Goal: Communication & Community: Share content

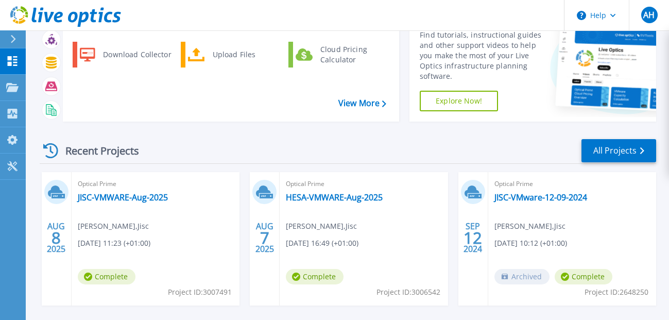
scroll to position [103, 0]
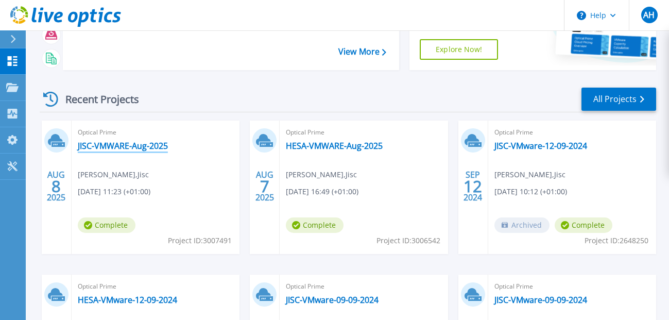
click at [155, 146] on link "JISC-VMWARE-Aug-2025" at bounding box center [123, 146] width 90 height 10
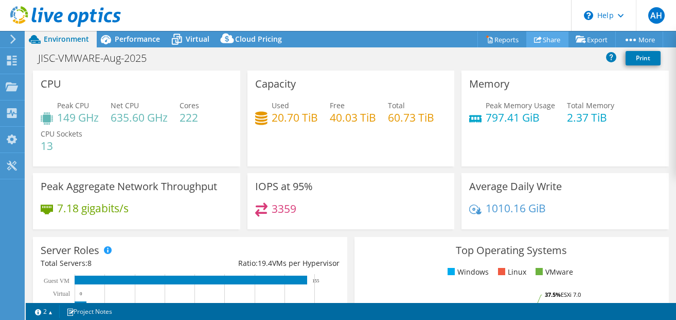
click at [539, 42] on link "Share" at bounding box center [548, 39] width 42 height 16
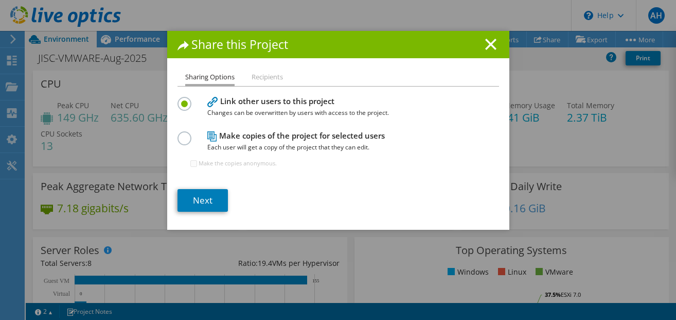
click at [182, 99] on label at bounding box center [187, 98] width 18 height 3
click at [0, 0] on input "radio" at bounding box center [0, 0] width 0 height 0
click at [181, 134] on label at bounding box center [187, 132] width 18 height 3
click at [0, 0] on input "radio" at bounding box center [0, 0] width 0 height 0
click at [213, 199] on link "Next" at bounding box center [203, 200] width 50 height 23
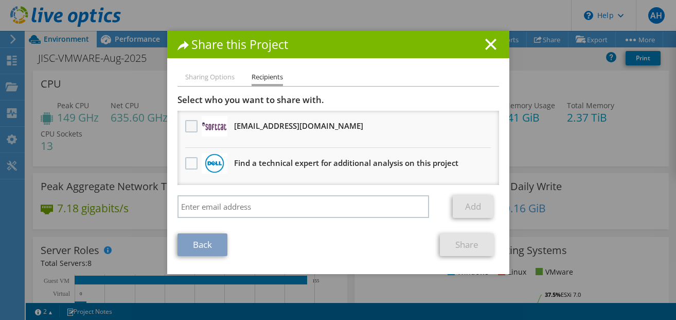
click at [188, 130] on label at bounding box center [192, 126] width 15 height 12
click at [0, 0] on input "checkbox" at bounding box center [0, 0] width 0 height 0
click at [189, 127] on label at bounding box center [192, 126] width 15 height 12
click at [0, 0] on input "checkbox" at bounding box center [0, 0] width 0 height 0
click at [234, 129] on h3 "Bensp@softcat.com Will receive an anonymous copy" at bounding box center [298, 125] width 129 height 16
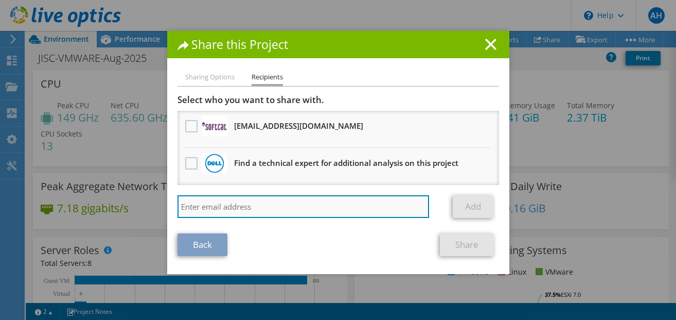
click at [207, 207] on input "search" at bounding box center [304, 206] width 252 height 23
paste input "BenSp@softcat.com"
type input "BenSp@softcat.com"
drag, startPoint x: 257, startPoint y: 207, endPoint x: 142, endPoint y: 202, distance: 115.9
click at [142, 202] on div "Share this Project Sharing Options Recipients Link other users to this project …" at bounding box center [338, 160] width 676 height 258
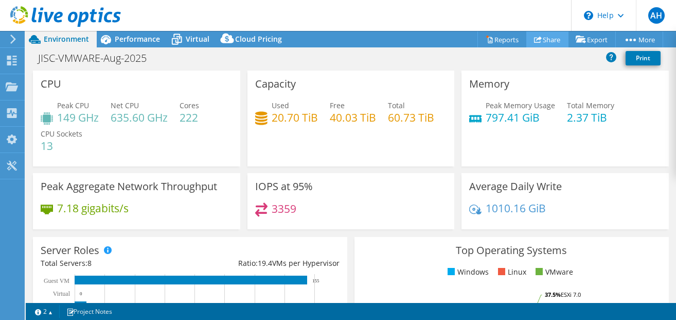
click at [541, 41] on link "Share" at bounding box center [548, 39] width 42 height 16
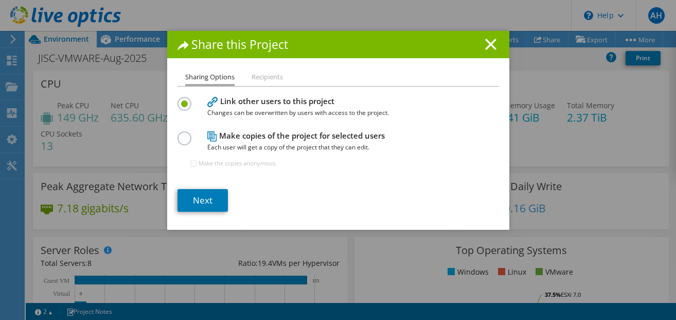
click at [183, 134] on label at bounding box center [187, 132] width 18 height 3
click at [0, 0] on input "radio" at bounding box center [0, 0] width 0 height 0
click at [199, 190] on link "Next" at bounding box center [203, 200] width 50 height 23
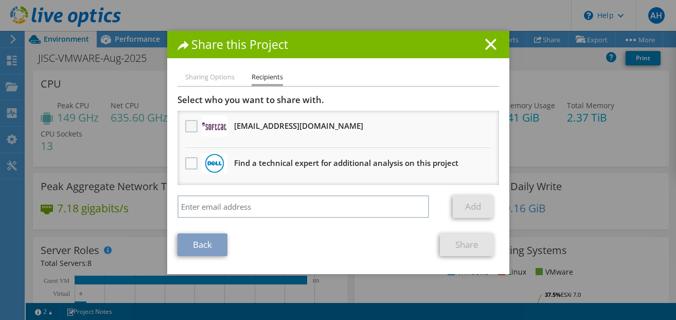
click at [188, 126] on label at bounding box center [192, 126] width 15 height 12
click at [0, 0] on input "checkbox" at bounding box center [0, 0] width 0 height 0
click at [464, 245] on link "Share" at bounding box center [467, 244] width 54 height 23
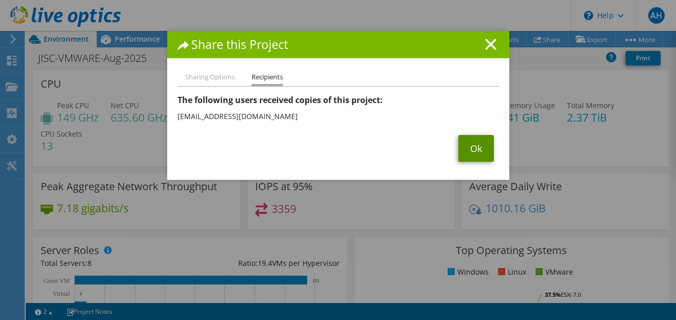
click at [483, 152] on link "Ok" at bounding box center [477, 148] width 36 height 27
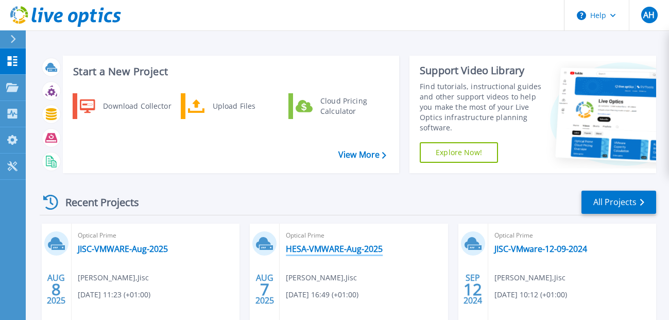
click at [350, 249] on link "HESA-VMWARE-Aug-2025" at bounding box center [334, 248] width 97 height 10
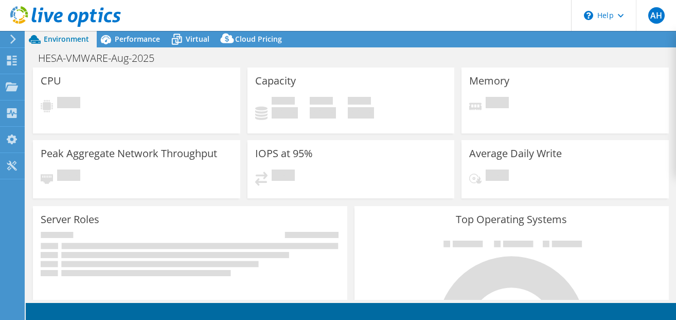
select select "USD"
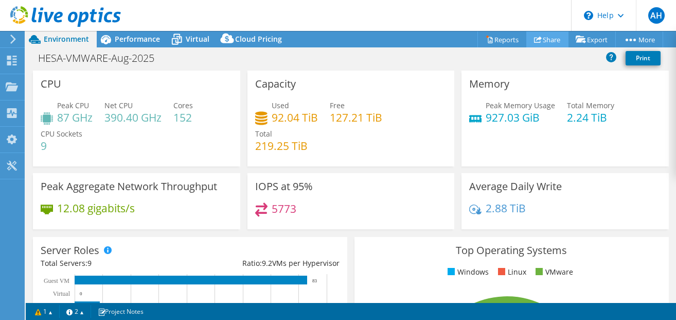
click at [541, 39] on link "Share" at bounding box center [548, 39] width 42 height 16
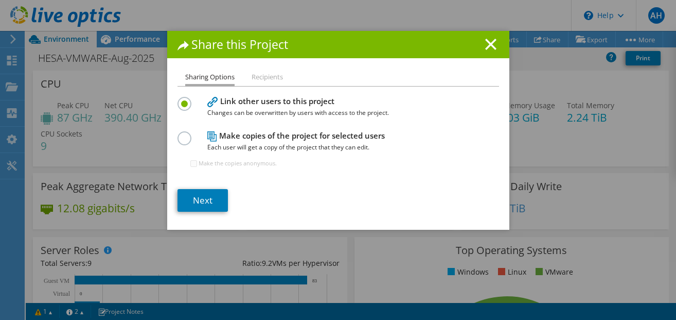
click at [184, 134] on label at bounding box center [187, 132] width 18 height 3
click at [0, 0] on input "radio" at bounding box center [0, 0] width 0 height 0
click at [261, 81] on li "Recipients" at bounding box center [267, 77] width 31 height 13
click at [261, 76] on li "Recipients" at bounding box center [267, 77] width 31 height 13
click at [220, 199] on link "Next" at bounding box center [203, 200] width 50 height 23
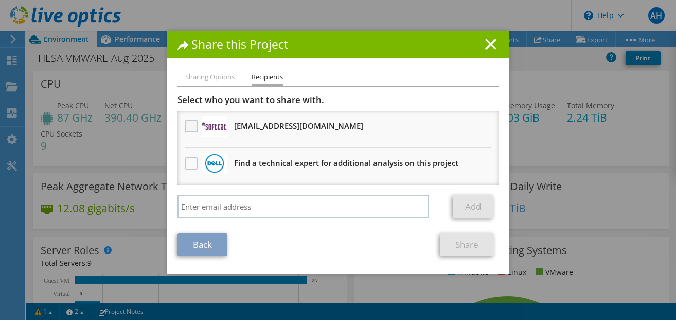
click at [187, 126] on label at bounding box center [192, 126] width 15 height 12
click at [0, 0] on input "checkbox" at bounding box center [0, 0] width 0 height 0
click at [474, 247] on link "Share" at bounding box center [467, 244] width 54 height 23
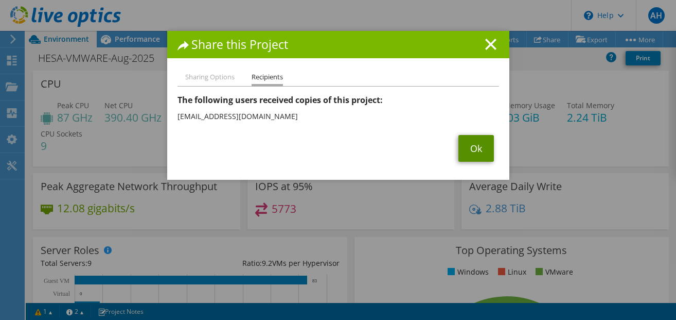
click at [480, 148] on link "Ok" at bounding box center [477, 148] width 36 height 27
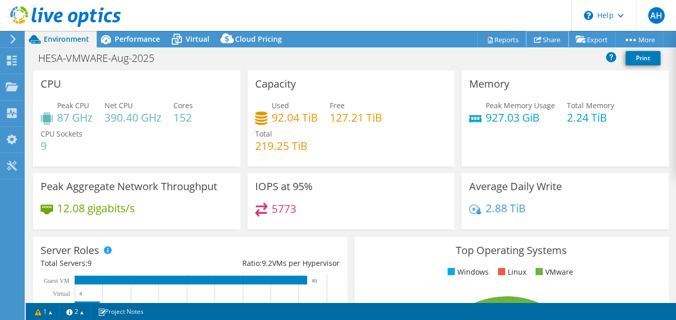
click at [552, 42] on link "Share" at bounding box center [548, 39] width 42 height 16
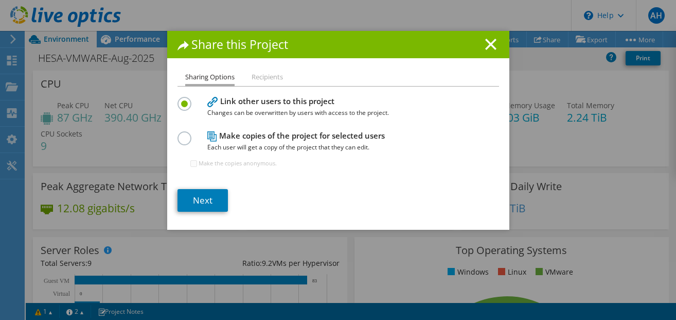
click at [182, 134] on label at bounding box center [187, 132] width 18 height 3
click at [0, 0] on input "radio" at bounding box center [0, 0] width 0 height 0
click at [201, 200] on link "Next" at bounding box center [203, 200] width 50 height 23
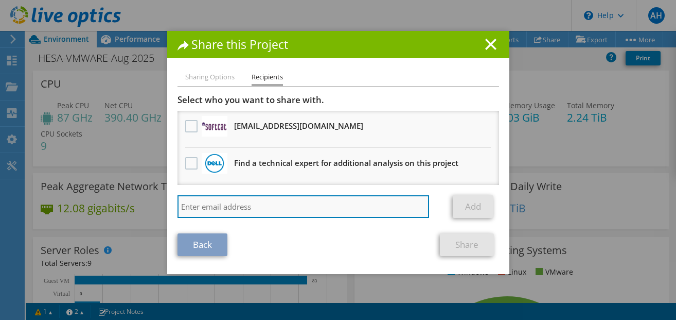
click at [210, 206] on input "search" at bounding box center [304, 206] width 252 height 23
paste input "chris.murray@jisc.ac.uk"
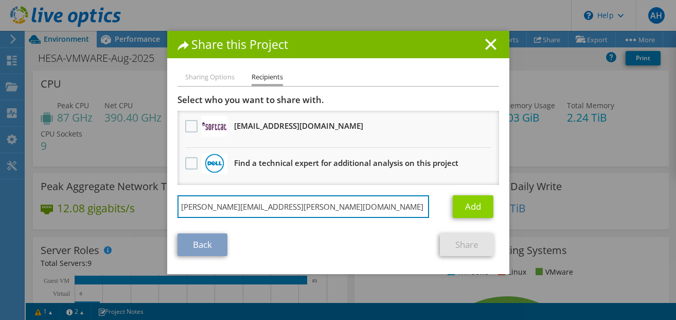
type input "chris.murray@jisc.ac.uk"
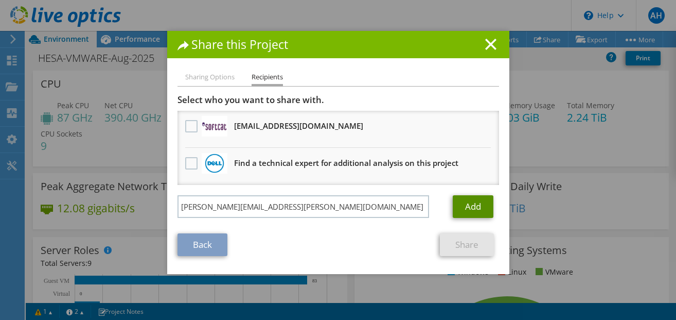
click at [470, 205] on link "Add" at bounding box center [473, 206] width 41 height 23
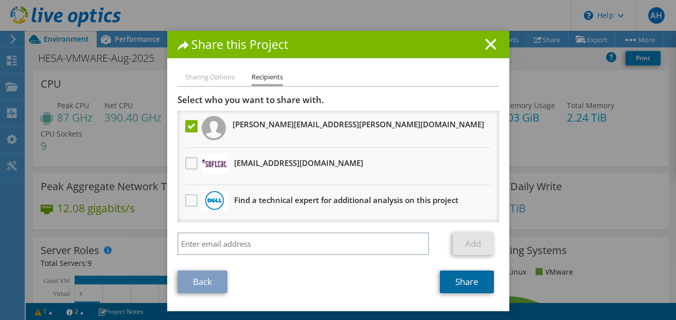
click at [477, 284] on link "Share" at bounding box center [467, 281] width 54 height 23
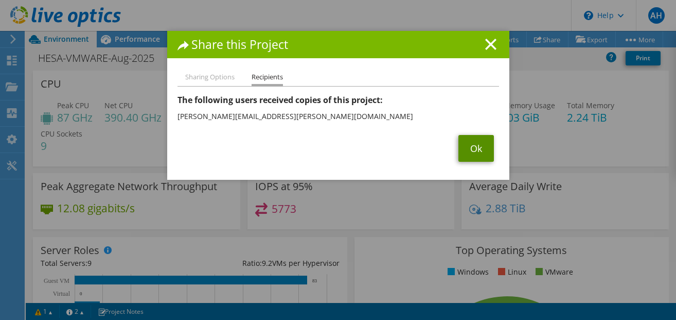
click at [463, 151] on link "Ok" at bounding box center [477, 148] width 36 height 27
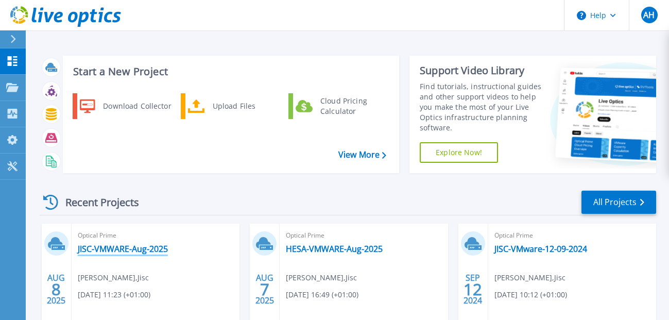
click at [122, 249] on link "JISC-VMWARE-Aug-2025" at bounding box center [123, 248] width 90 height 10
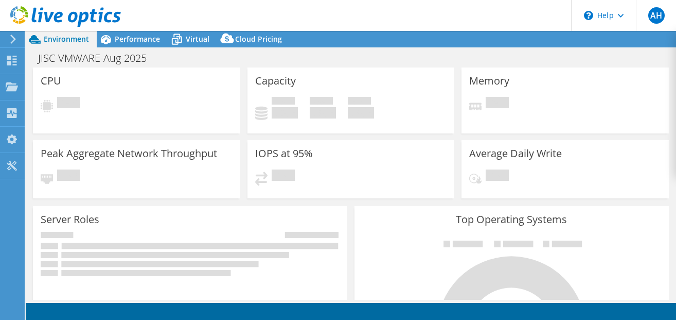
select select "USD"
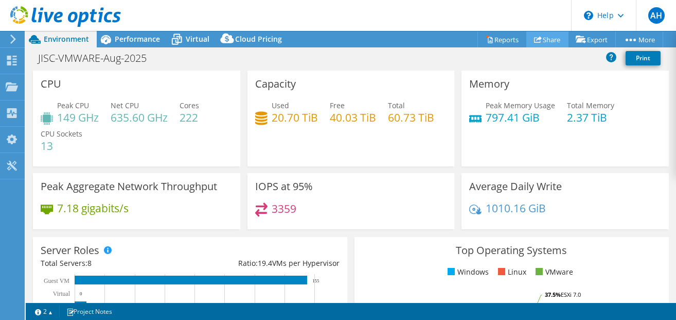
click at [547, 41] on link "Share" at bounding box center [548, 39] width 42 height 16
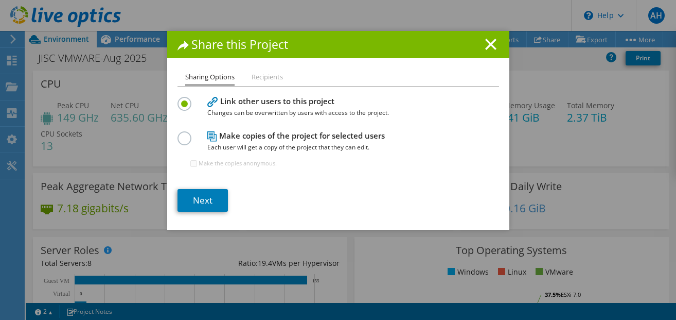
click at [183, 134] on label at bounding box center [187, 132] width 18 height 3
click at [0, 0] on input "radio" at bounding box center [0, 0] width 0 height 0
click at [192, 204] on link "Next" at bounding box center [203, 200] width 50 height 23
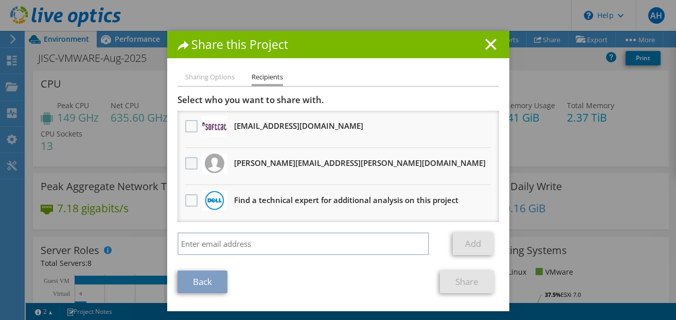
click at [189, 167] on label at bounding box center [192, 163] width 15 height 12
click at [0, 0] on input "checkbox" at bounding box center [0, 0] width 0 height 0
click at [476, 283] on link "Share" at bounding box center [467, 281] width 54 height 23
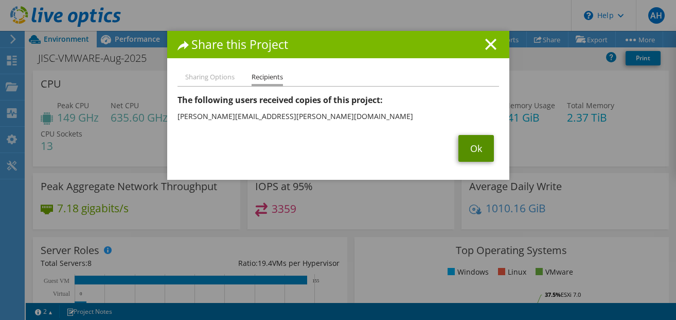
click at [472, 149] on link "Ok" at bounding box center [477, 148] width 36 height 27
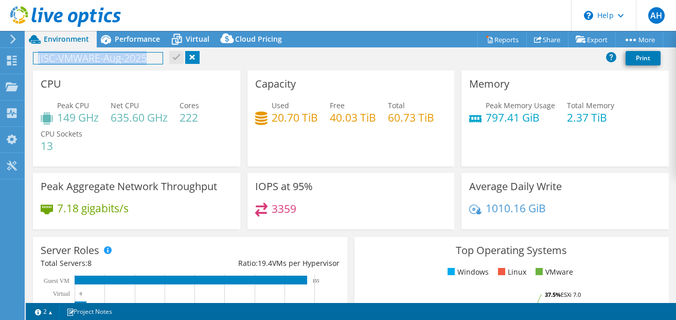
drag, startPoint x: 63, startPoint y: 58, endPoint x: 154, endPoint y: 61, distance: 91.7
click at [154, 61] on h1 "JISC-VMWARE-Aug-2025" at bounding box center [97, 57] width 129 height 11
copy h1 "JISC-VMWARE-Aug-2025"
click at [229, 70] on div "JISC-VMWARE-Aug-2025 Print" at bounding box center [351, 59] width 651 height 22
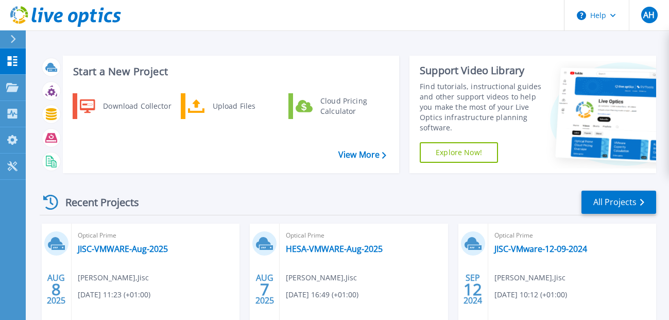
scroll to position [51, 0]
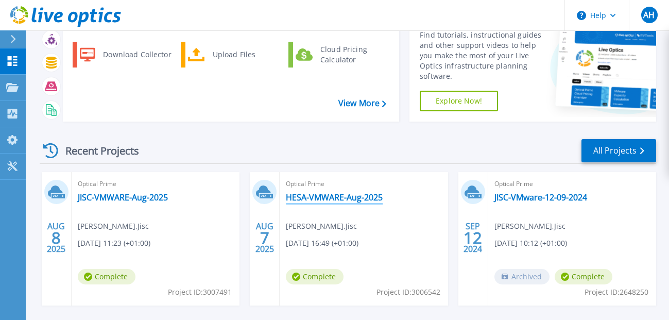
click at [316, 199] on link "HESA-VMWARE-Aug-2025" at bounding box center [334, 197] width 97 height 10
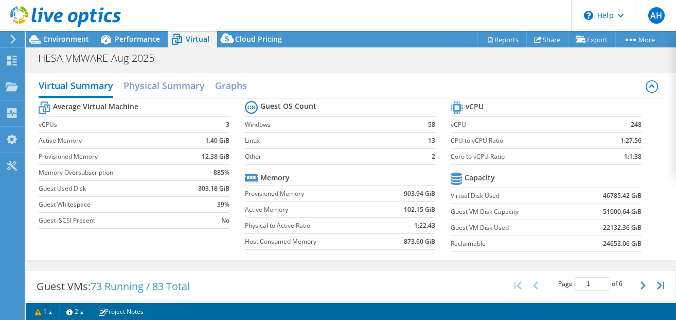
select select "USD"
drag, startPoint x: 606, startPoint y: 226, endPoint x: 593, endPoint y: 226, distance: 12.9
click at [593, 226] on td "22132.36 GiB" at bounding box center [609, 227] width 66 height 16
drag, startPoint x: 593, startPoint y: 226, endPoint x: 611, endPoint y: 232, distance: 19.4
click at [611, 232] on b "22132.36 GiB" at bounding box center [622, 227] width 39 height 10
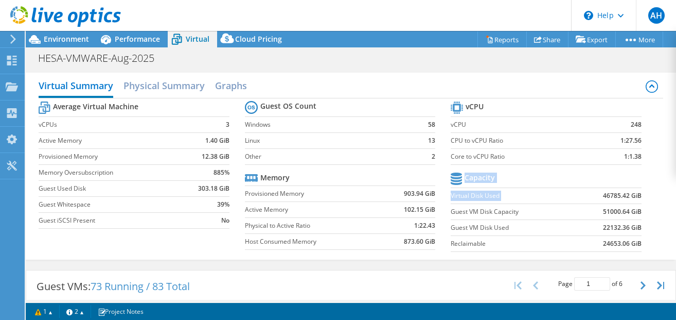
drag, startPoint x: 598, startPoint y: 196, endPoint x: 638, endPoint y: 196, distance: 40.7
click at [638, 196] on section "vCPU vCPU 248 CPU to vCPU Ratio 1:27.56 Core to vCPU Ratio 1:1.38 Capacity Virt…" at bounding box center [554, 178] width 206 height 158
drag, startPoint x: 638, startPoint y: 196, endPoint x: 651, endPoint y: 222, distance: 29.7
click at [651, 222] on div "Average Virtual Machine vCPUs 3 Active Memory 1.40 GiB Provisioned Memory 12.38…" at bounding box center [351, 177] width 624 height 159
click at [557, 195] on label "Virtual Disk Used" at bounding box center [513, 195] width 125 height 10
